Goal: Transaction & Acquisition: Purchase product/service

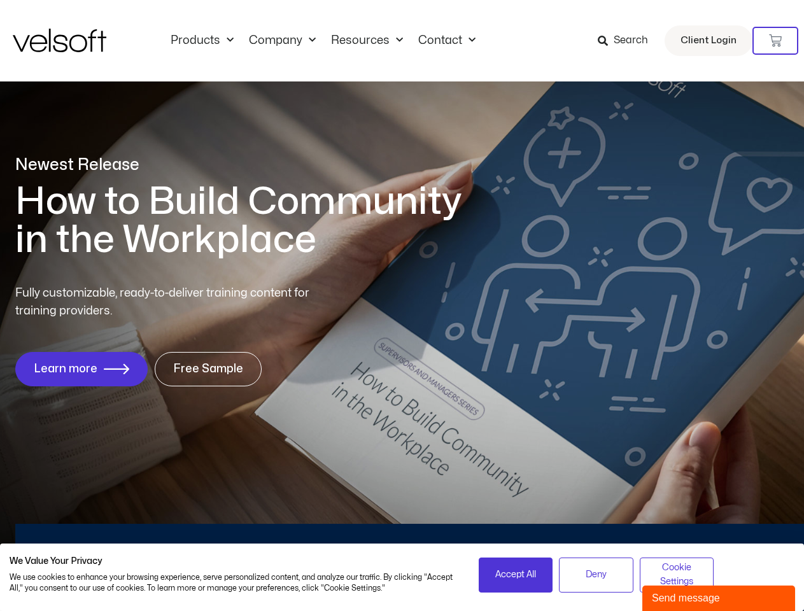
click at [402, 305] on div "Fully customizable, ready-to-deliver training content for training providers. L…" at bounding box center [401, 335] width 773 height 102
click at [775, 41] on icon at bounding box center [775, 40] width 13 height 13
click at [515, 575] on span "Accept All" at bounding box center [515, 575] width 41 height 14
click at [402, 305] on div "No products in the cart." at bounding box center [402, 305] width 0 height 0
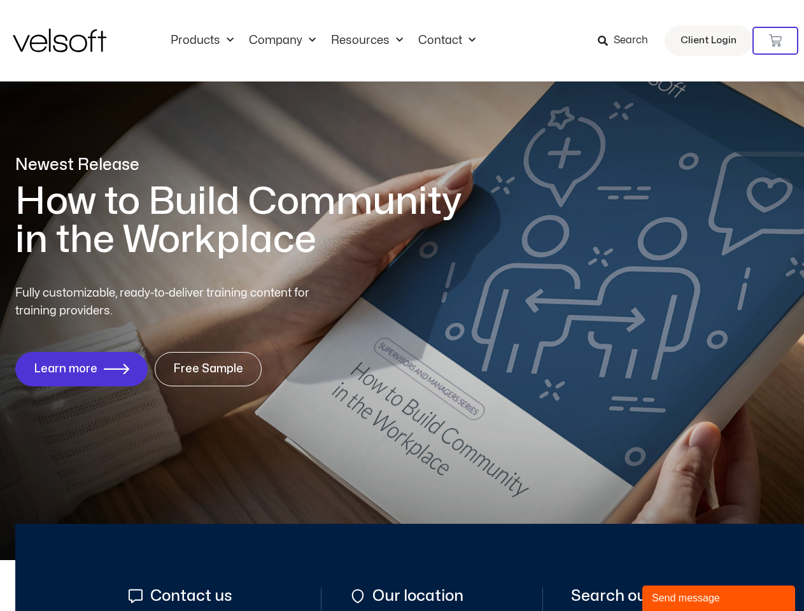
click at [402, 305] on div "No products in the cart." at bounding box center [402, 305] width 0 height 0
click at [718, 598] on div "Send message" at bounding box center [719, 598] width 134 height 15
